Goal: Go to known website: Access a specific website the user already knows

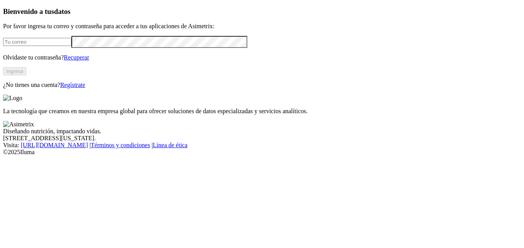
type input "[EMAIL_ADDRESS][DOMAIN_NAME]"
click at [26, 75] on button "Ingresa" at bounding box center [14, 71] width 23 height 8
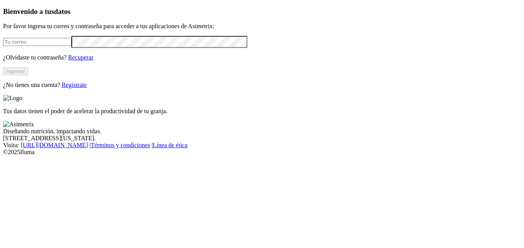
type input "[EMAIL_ADDRESS][DOMAIN_NAME]"
click at [28, 75] on button "Ingresar" at bounding box center [15, 71] width 25 height 8
